Goal: Navigation & Orientation: Find specific page/section

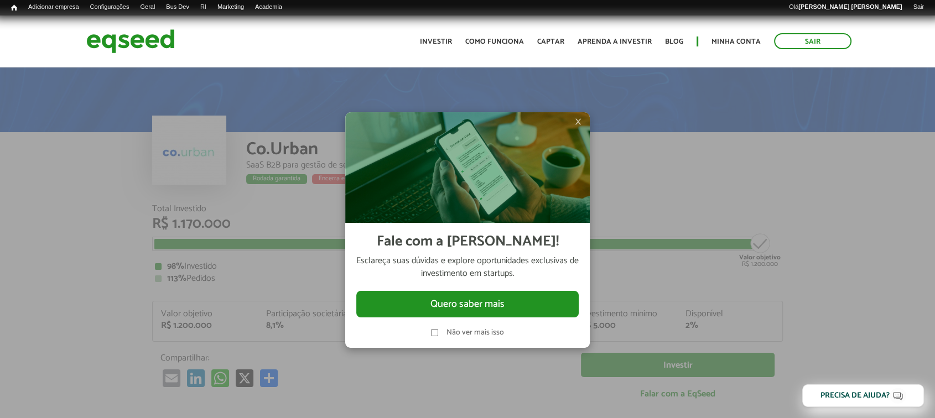
click at [580, 120] on span "×" at bounding box center [578, 121] width 7 height 13
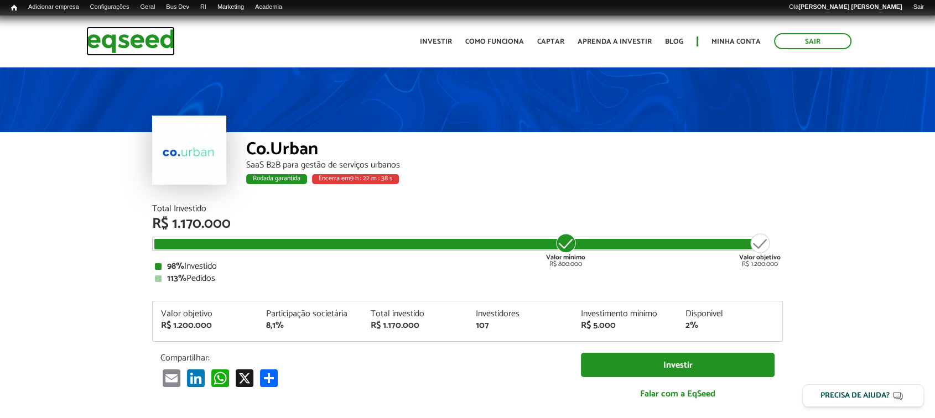
click at [133, 38] on img at bounding box center [130, 41] width 89 height 29
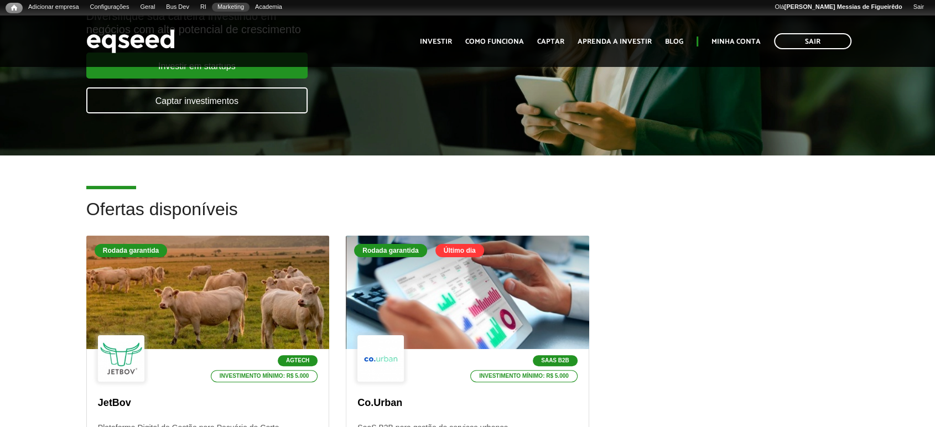
scroll to position [177, 0]
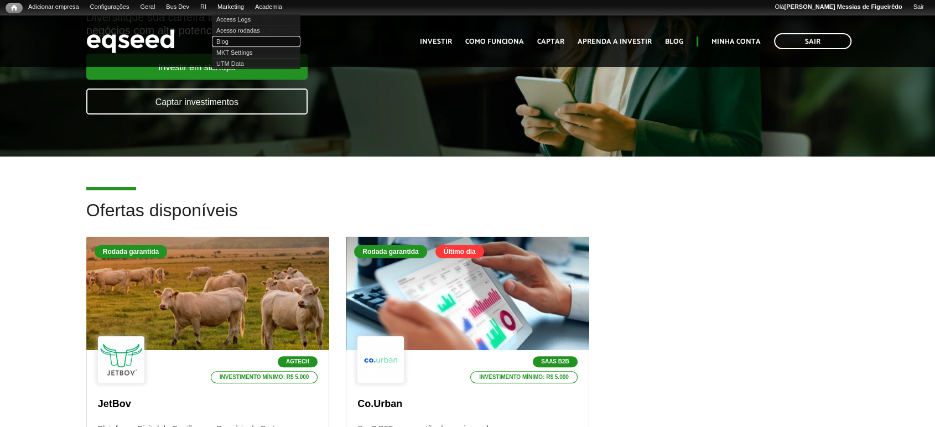
click at [241, 43] on link "Blog" at bounding box center [256, 41] width 89 height 11
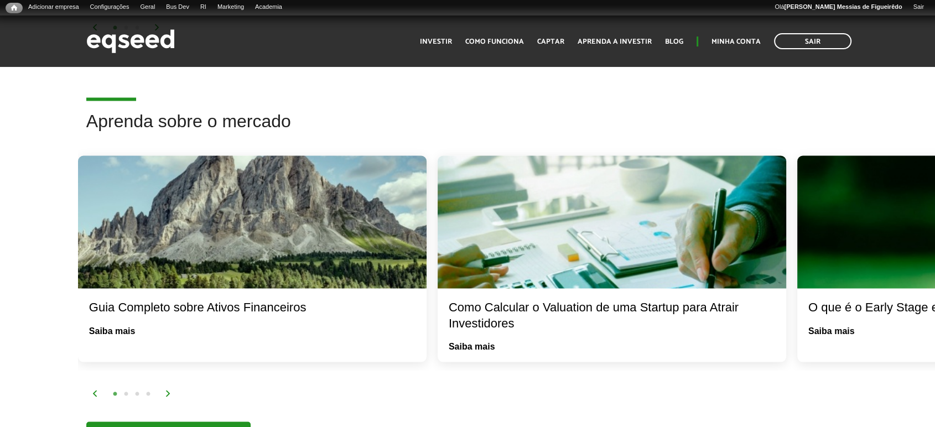
scroll to position [1988, 0]
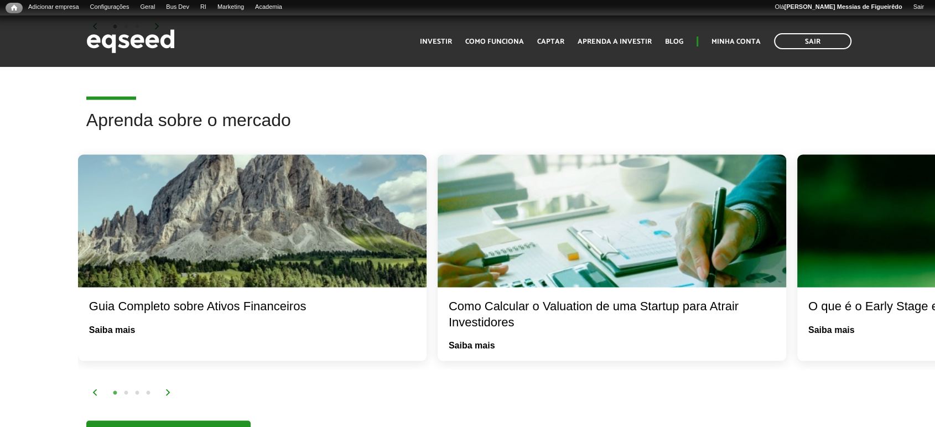
click at [166, 386] on div "1 2 3 4" at bounding box center [509, 392] width 835 height 13
click at [166, 389] on img at bounding box center [168, 392] width 7 height 7
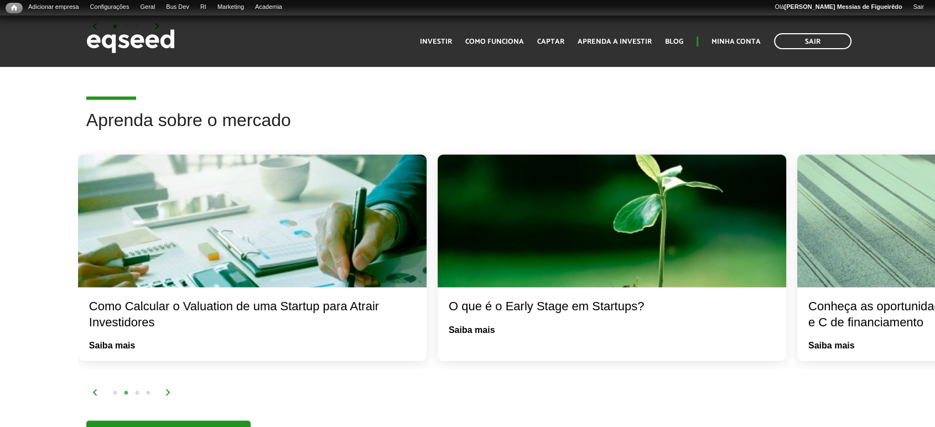
click at [166, 389] on img at bounding box center [168, 392] width 7 height 7
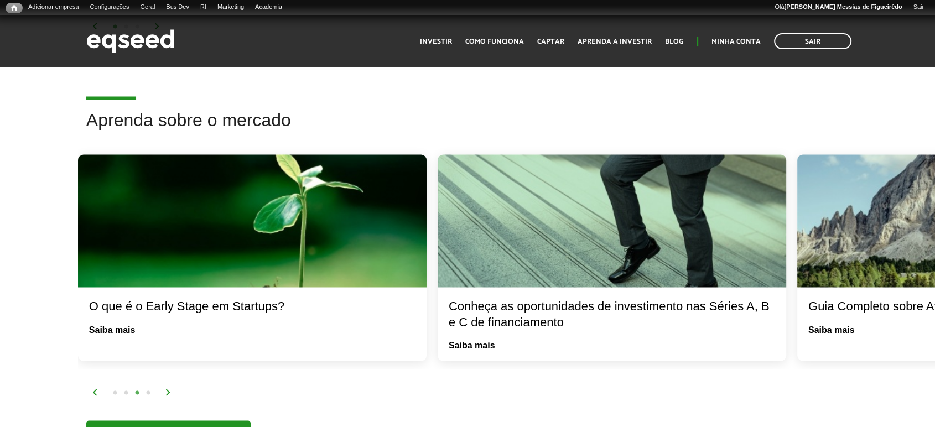
click at [166, 389] on img at bounding box center [168, 392] width 7 height 7
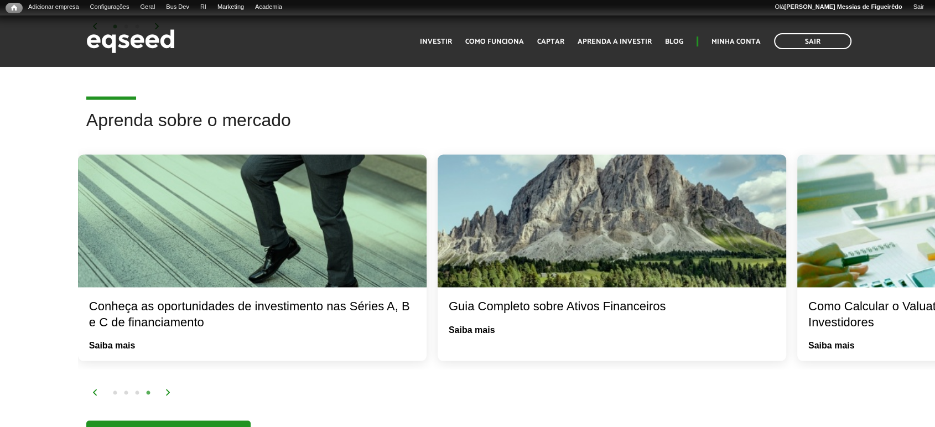
click at [166, 389] on img at bounding box center [168, 392] width 7 height 7
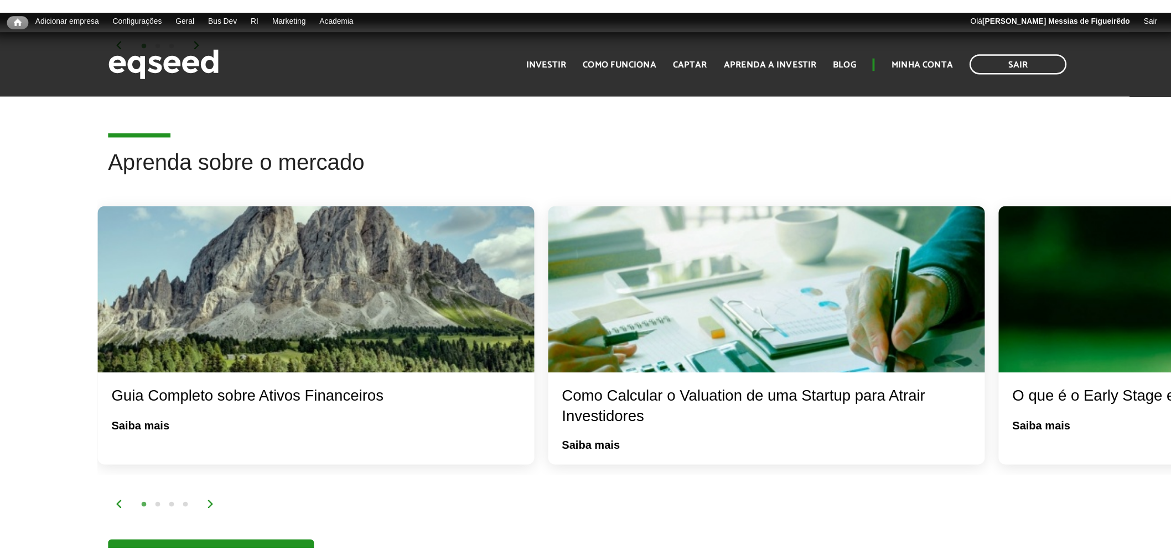
scroll to position [1966, 0]
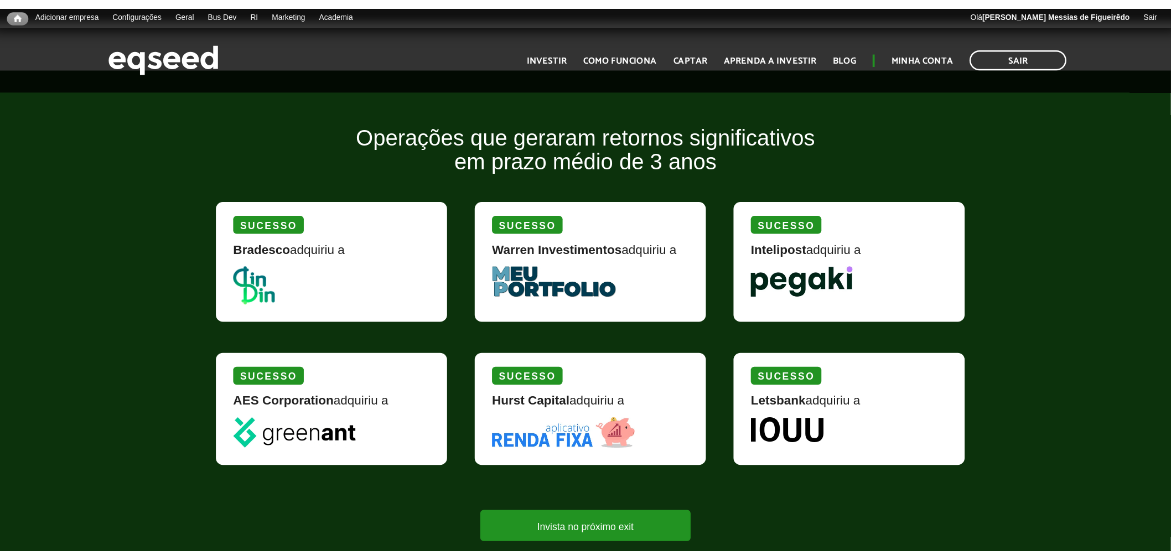
scroll to position [1255, 0]
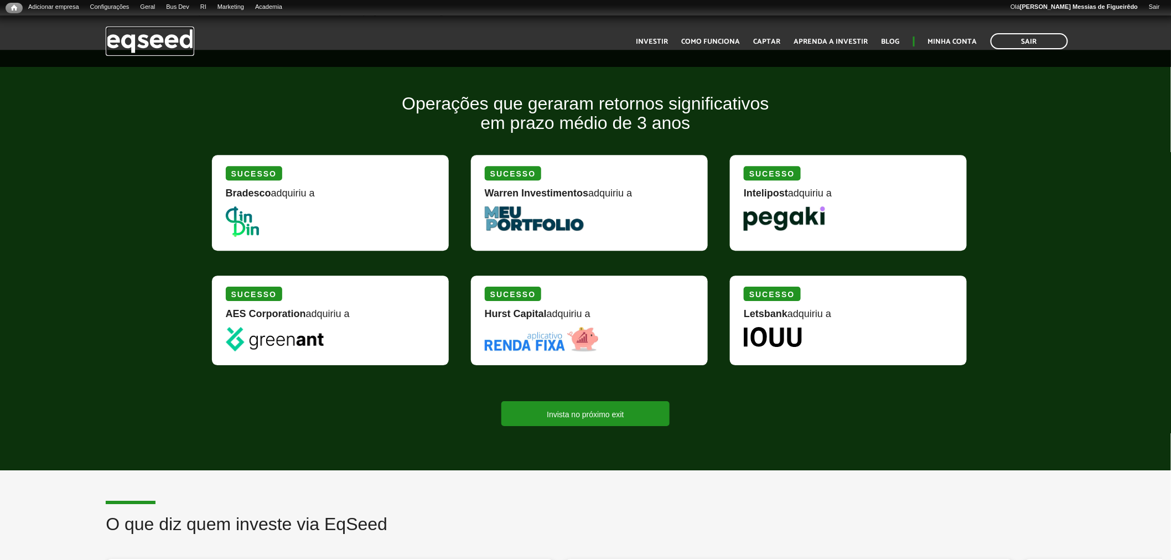
click at [146, 42] on img at bounding box center [150, 41] width 89 height 29
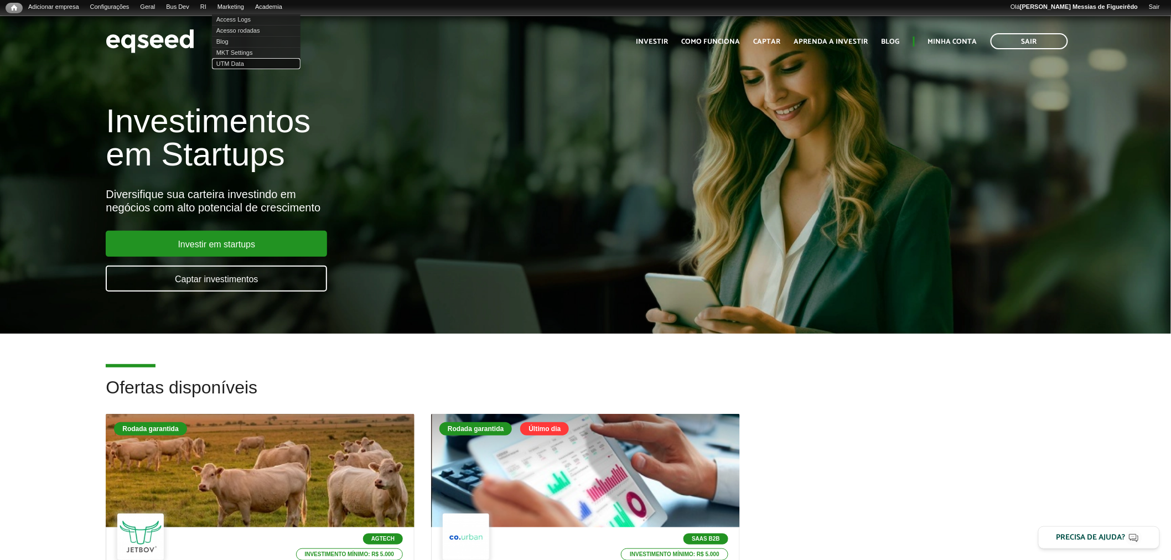
click at [252, 68] on link "UTM Data" at bounding box center [256, 63] width 89 height 11
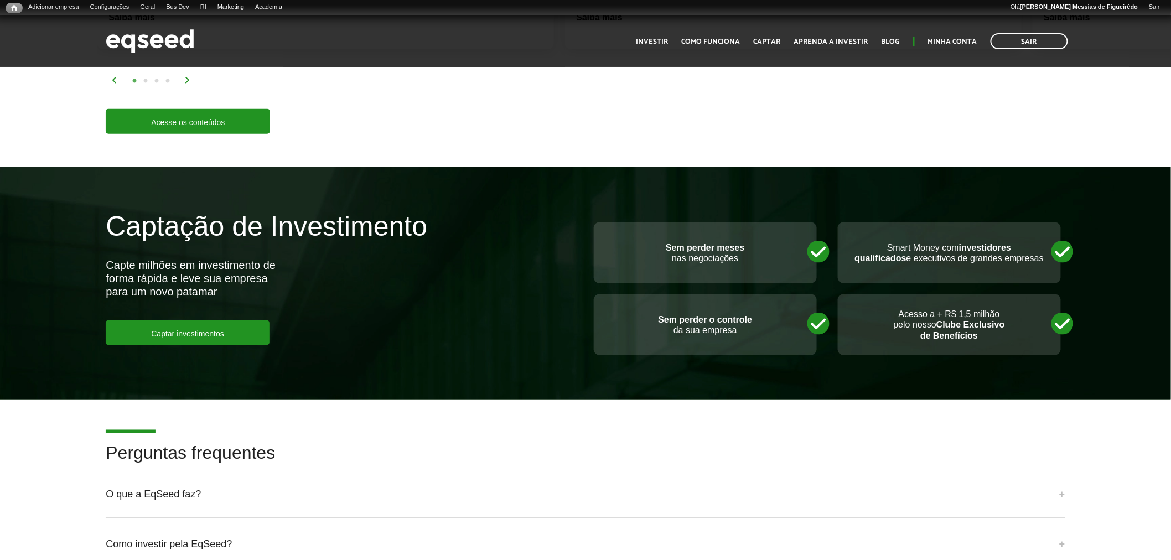
scroll to position [2276, 0]
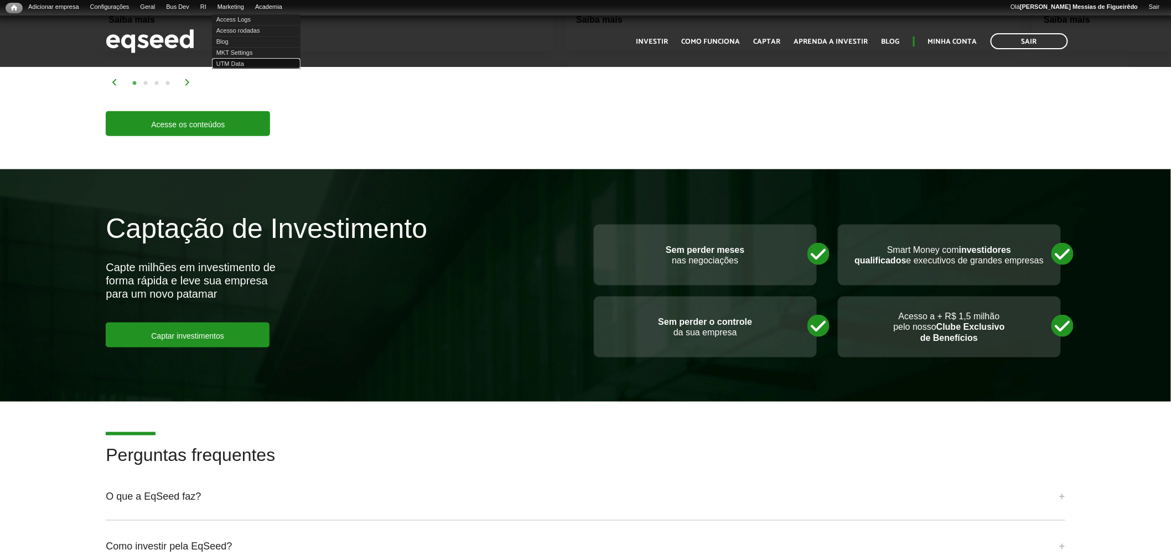
click at [251, 65] on link "UTM Data" at bounding box center [256, 63] width 89 height 11
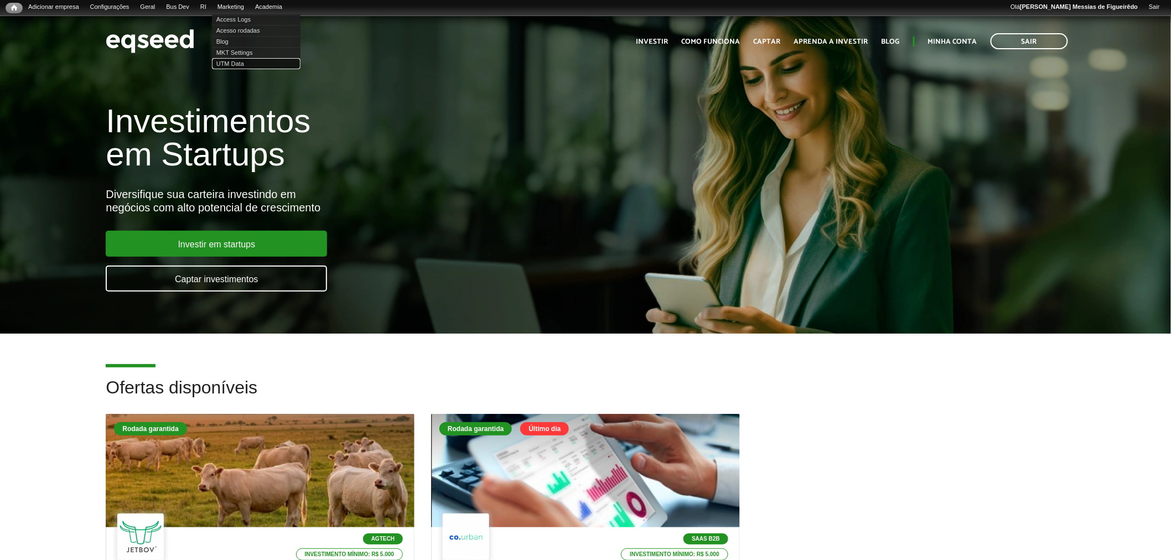
click at [237, 63] on link "UTM Data" at bounding box center [256, 63] width 89 height 11
click at [242, 64] on link "UTM Data" at bounding box center [256, 63] width 89 height 11
